Goal: Task Accomplishment & Management: Complete application form

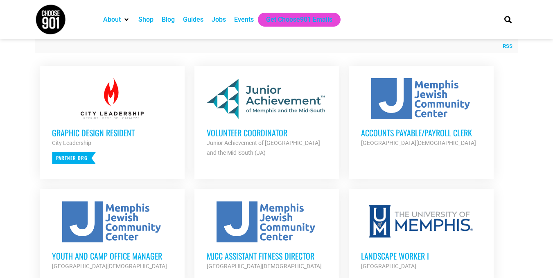
scroll to position [310, 0]
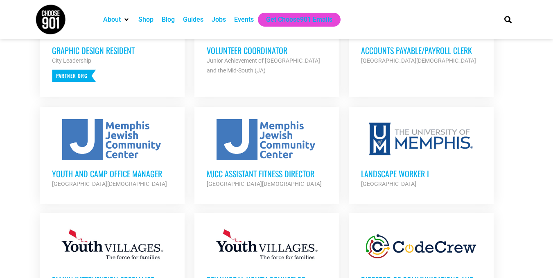
scroll to position [408, 0]
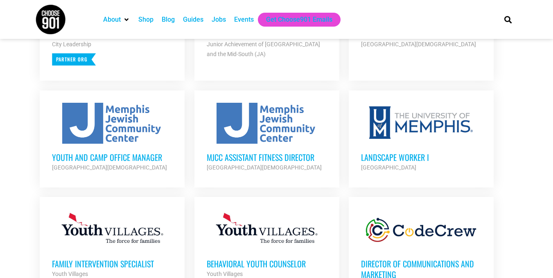
click at [88, 161] on h3 "Youth and Camp Office Manager" at bounding box center [112, 157] width 120 height 11
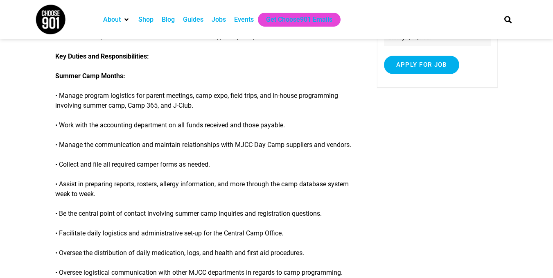
scroll to position [164, 0]
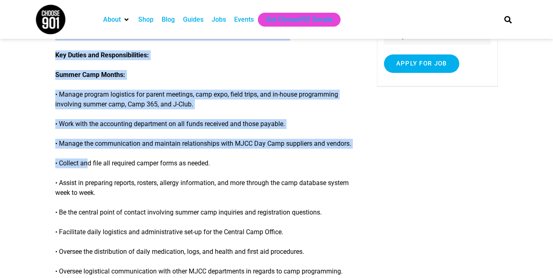
drag, startPoint x: 0, startPoint y: 0, endPoint x: 44, endPoint y: 45, distance: 63.1
